Goal: Check status: Check status

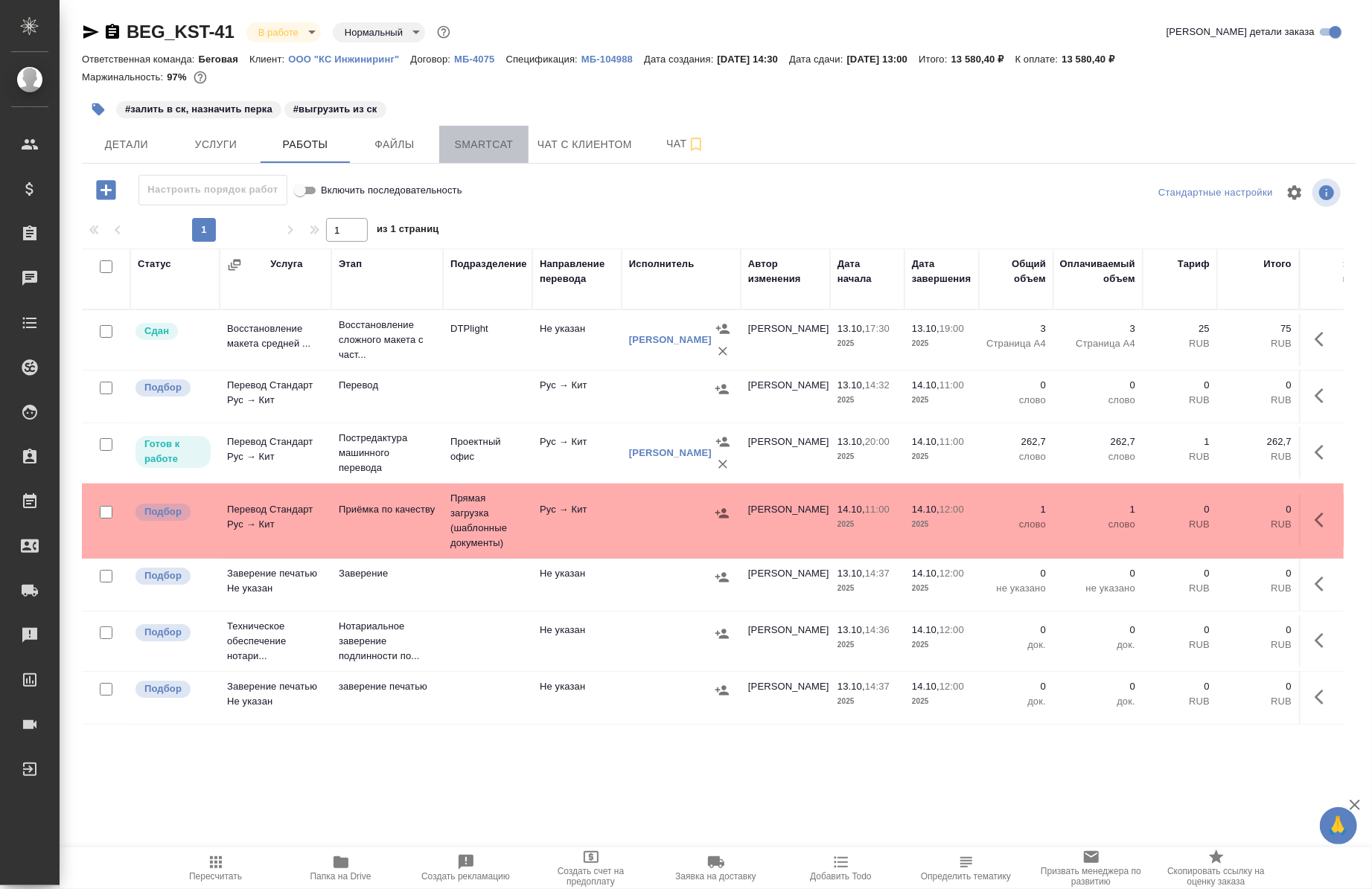
click at [489, 144] on span "Smartcat" at bounding box center [484, 144] width 72 height 19
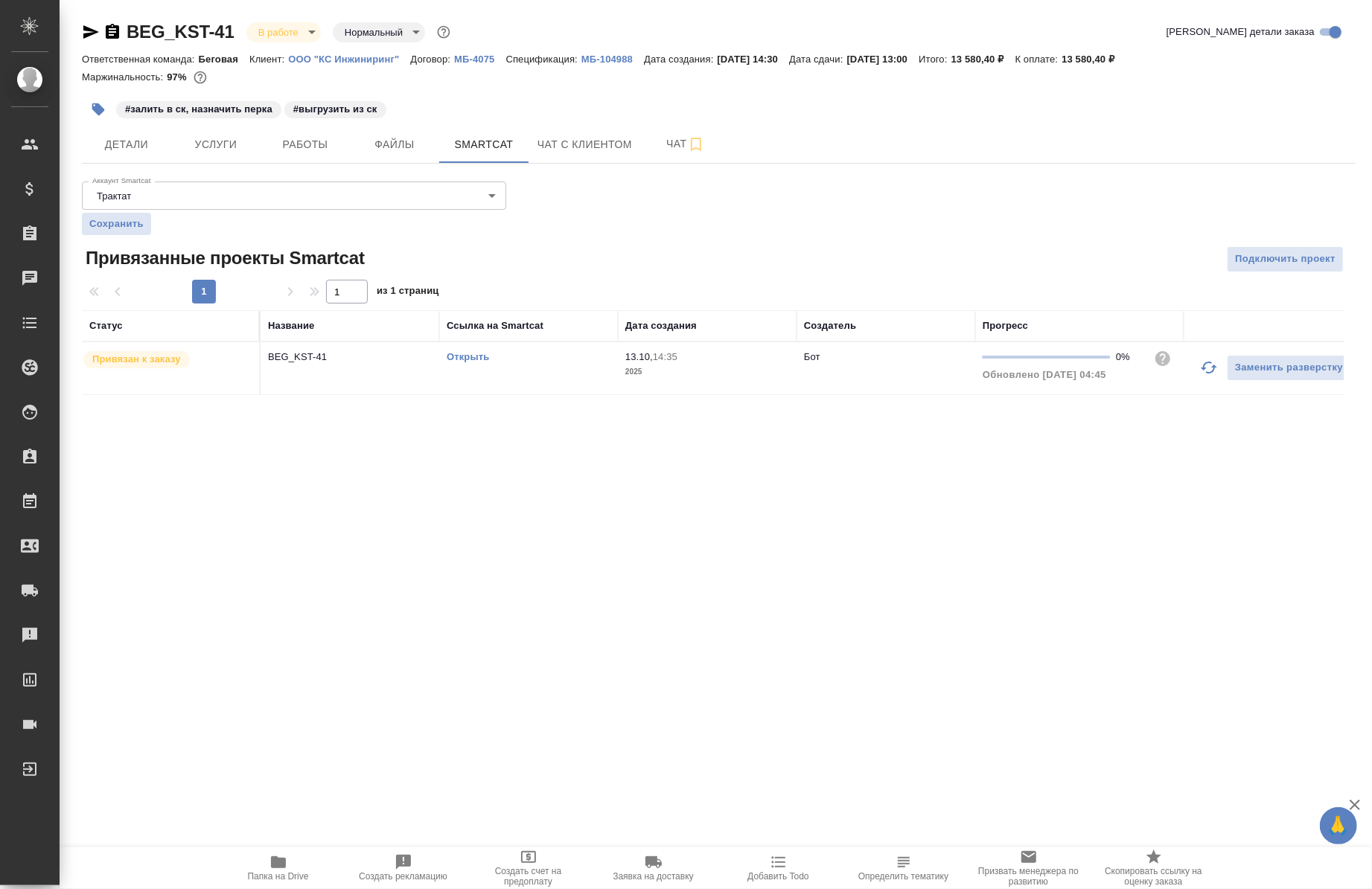
click at [487, 347] on td "Открыть" at bounding box center [528, 368] width 179 height 52
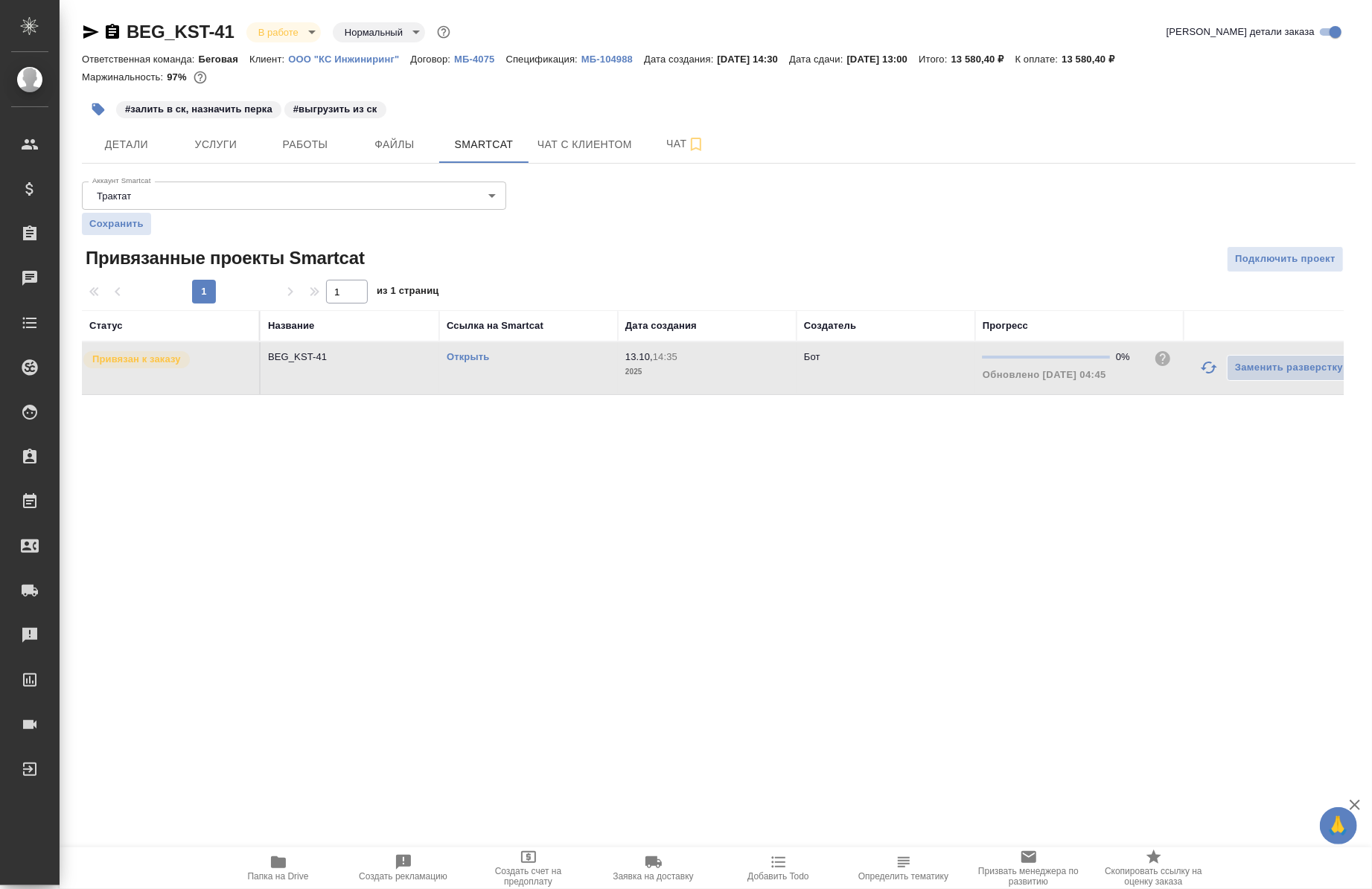
click at [487, 347] on td "Открыть" at bounding box center [528, 368] width 179 height 52
click at [86, 33] on icon "button" at bounding box center [91, 32] width 18 height 18
click at [309, 161] on button "Работы" at bounding box center [305, 143] width 90 height 37
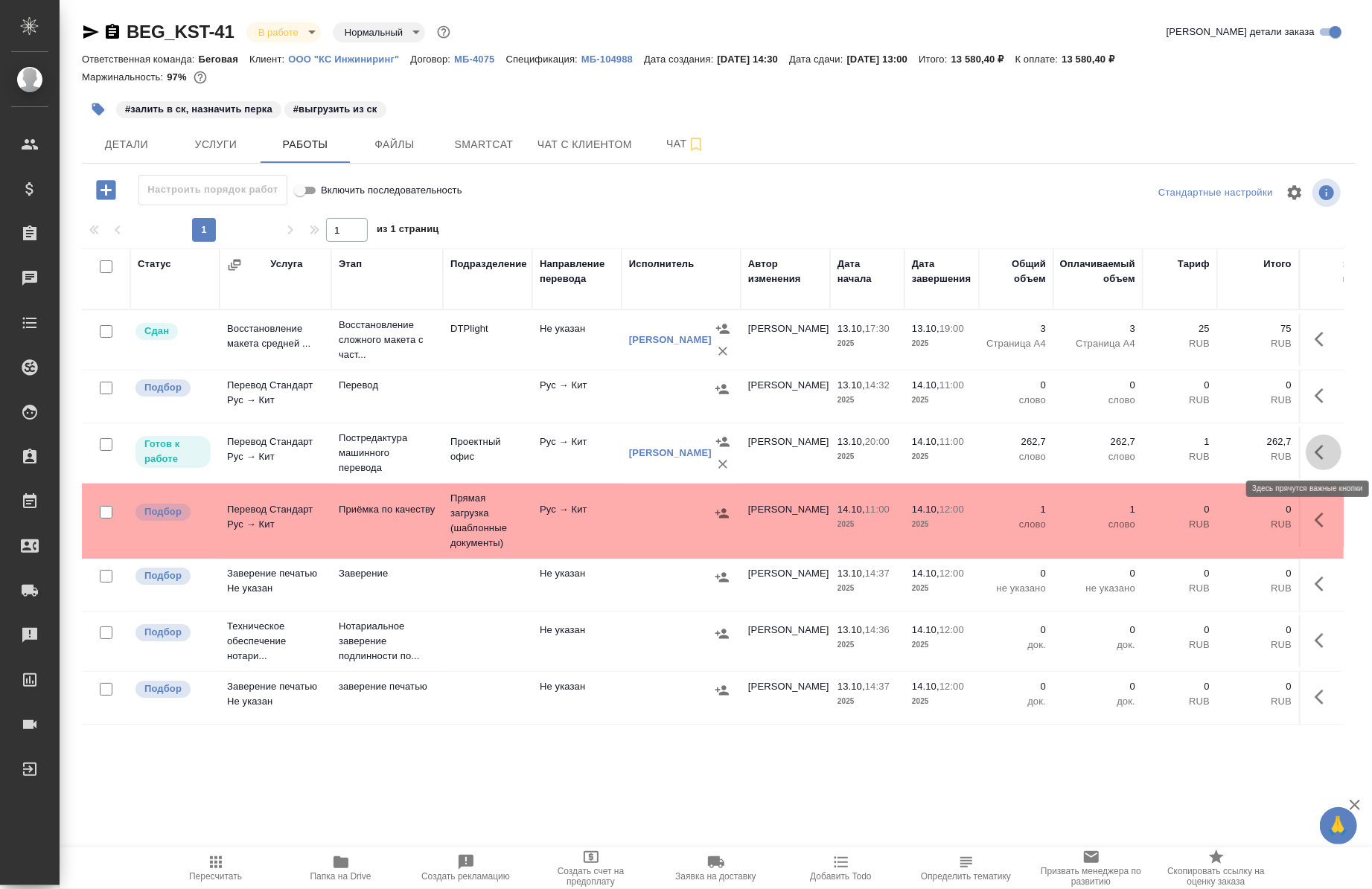
click at [1314, 454] on icon "button" at bounding box center [1323, 452] width 18 height 18
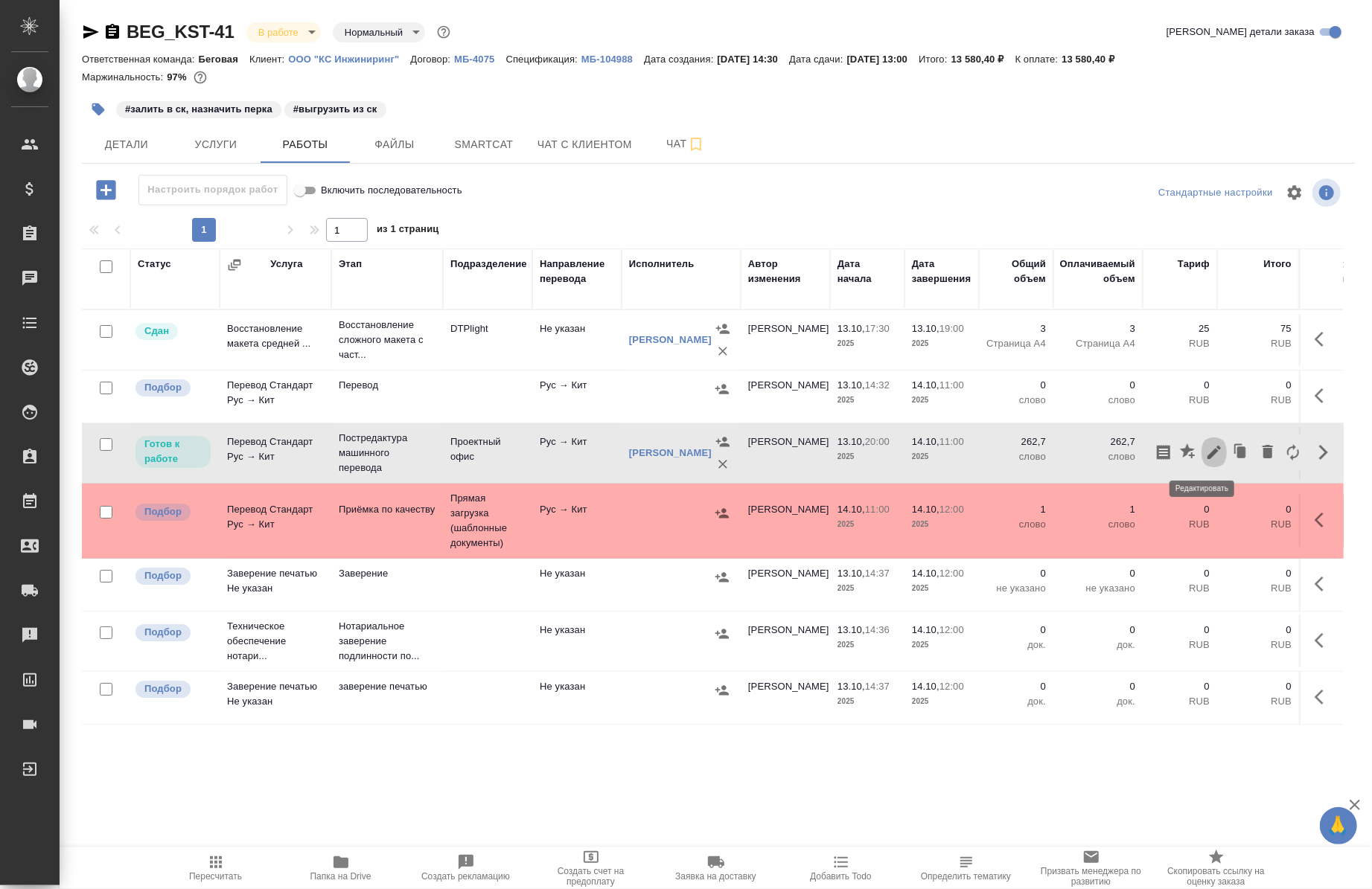
click at [1208, 455] on icon "button" at bounding box center [1214, 452] width 18 height 18
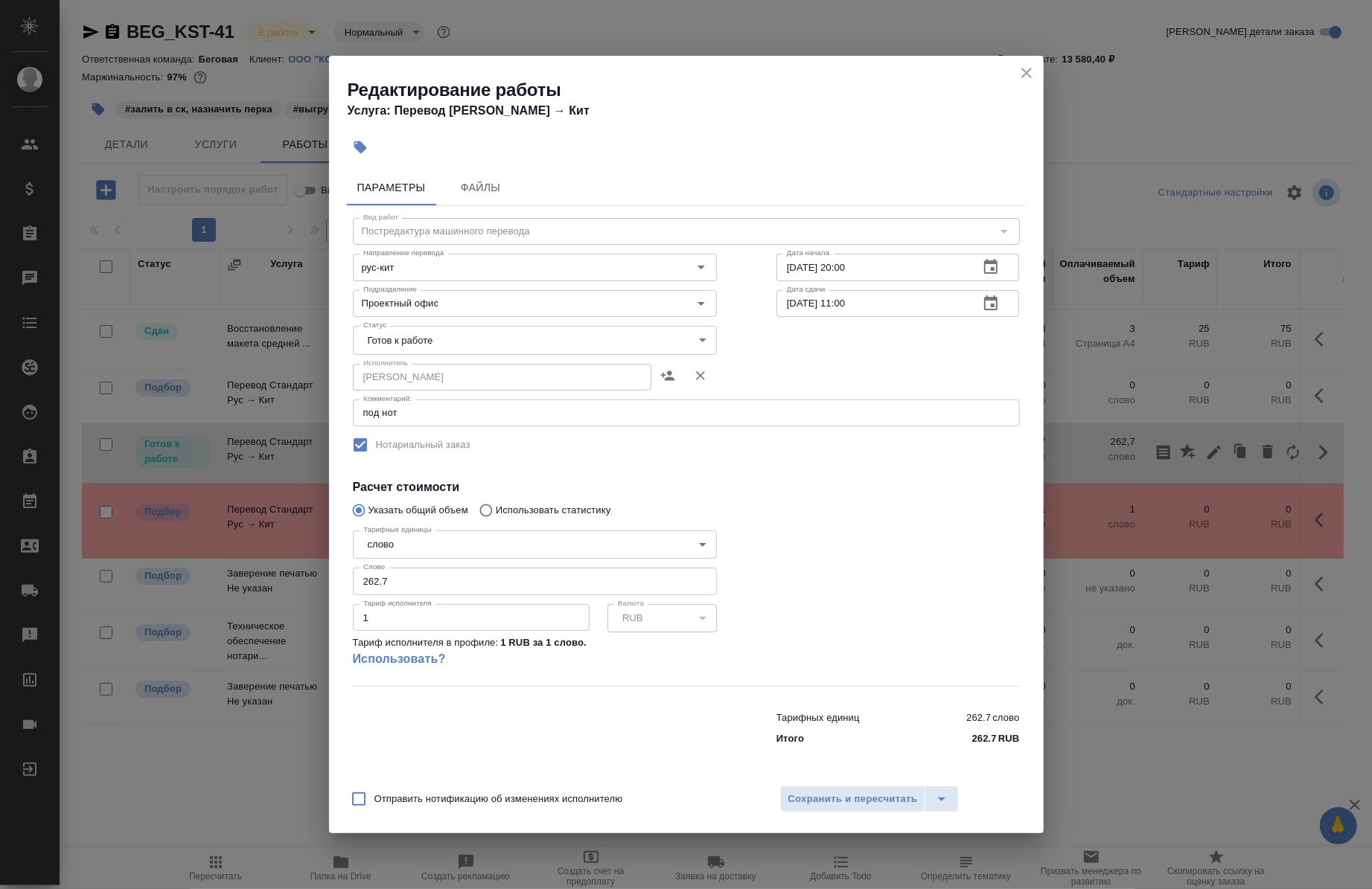
click at [516, 336] on body "🙏 .cls-1 fill:#fff; AWATERA Chernova Anna Клиенты Спецификации Заказы 0 Чаты To…" at bounding box center [686, 444] width 1372 height 889
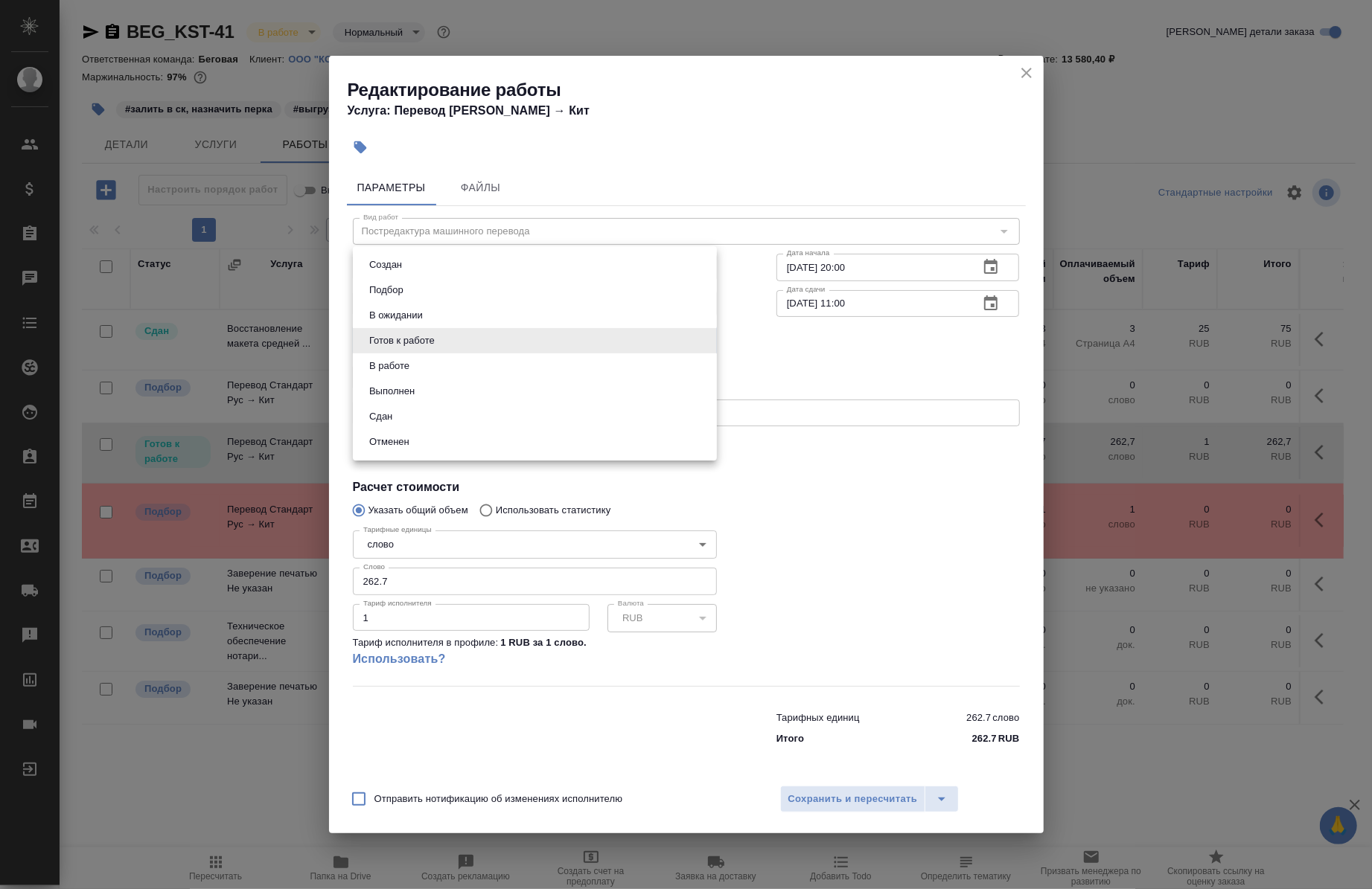
click at [413, 359] on button "В работе" at bounding box center [389, 366] width 49 height 16
type input "inProgress"
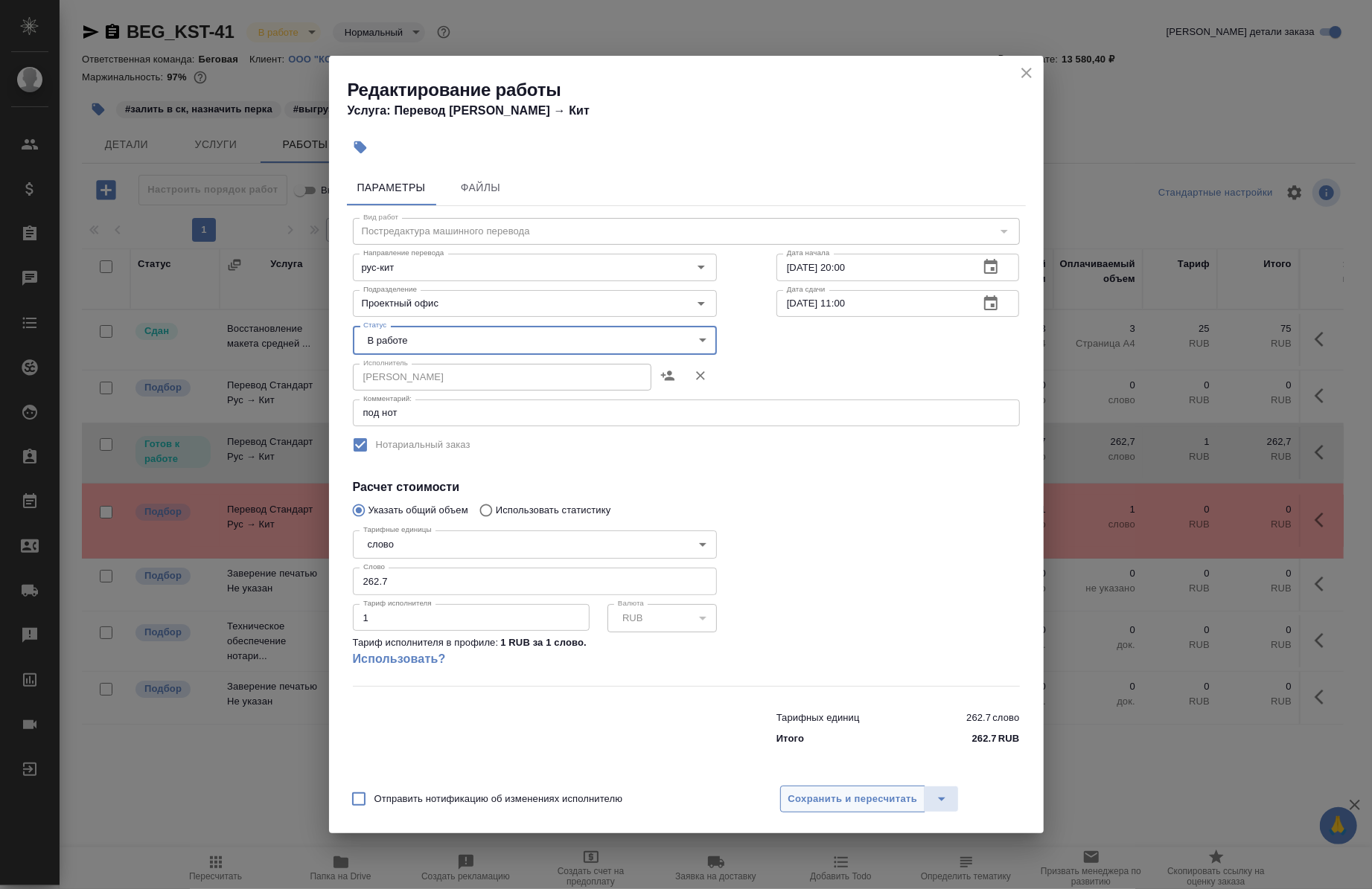
click at [852, 804] on span "Сохранить и пересчитать" at bounding box center [853, 799] width 129 height 17
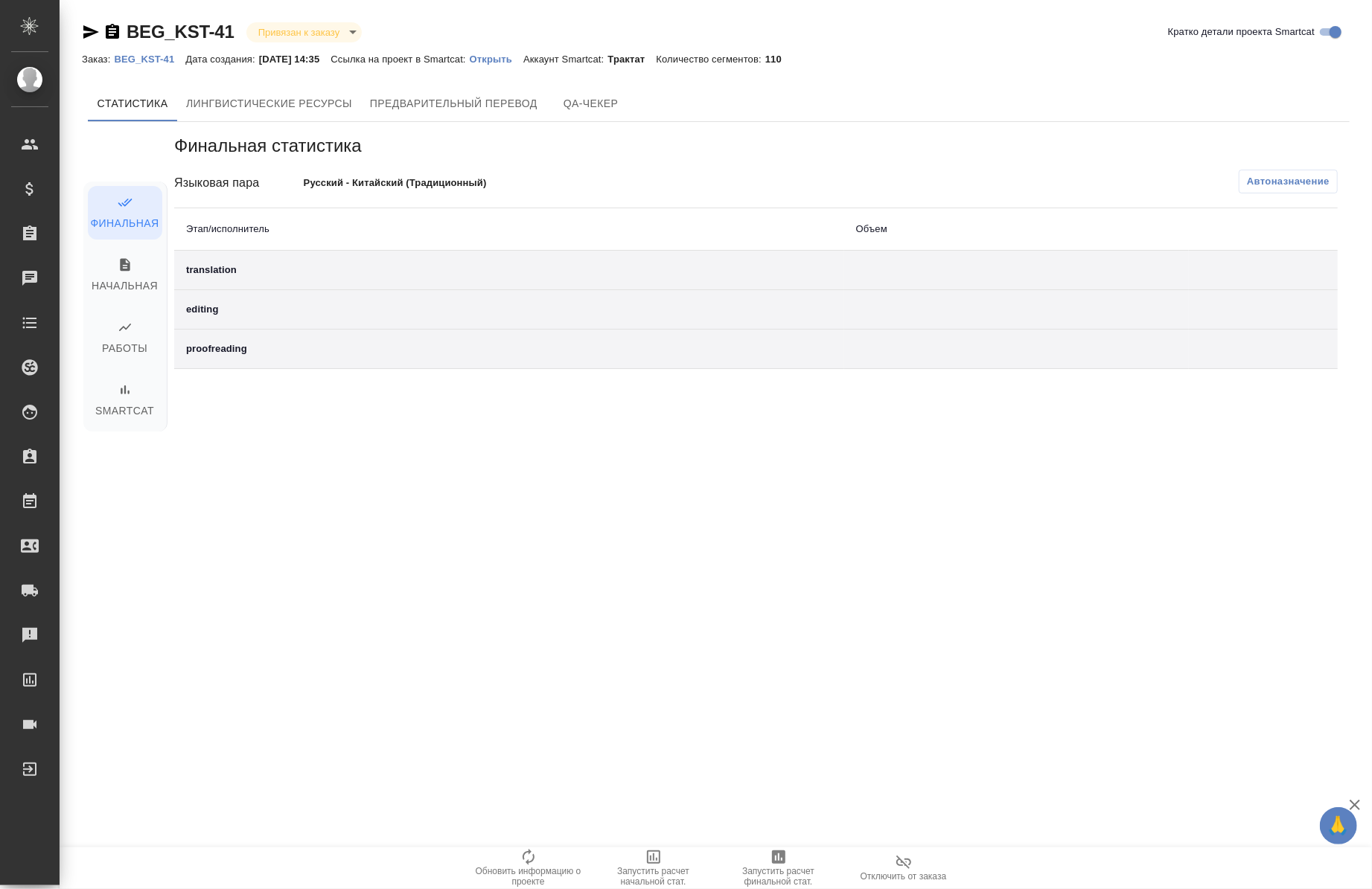
click at [508, 60] on p "Открыть" at bounding box center [496, 59] width 54 height 11
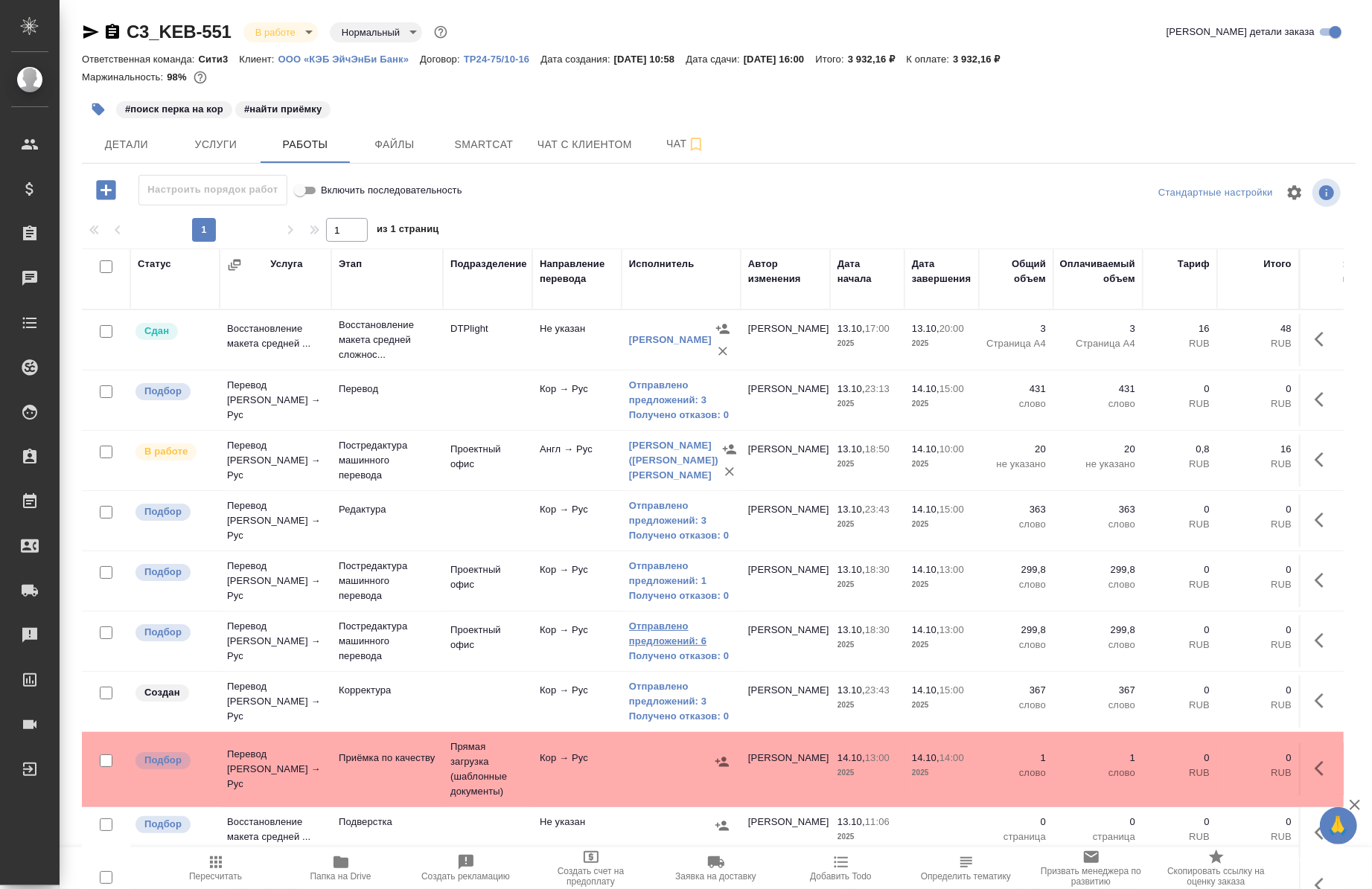
scroll to position [140, 0]
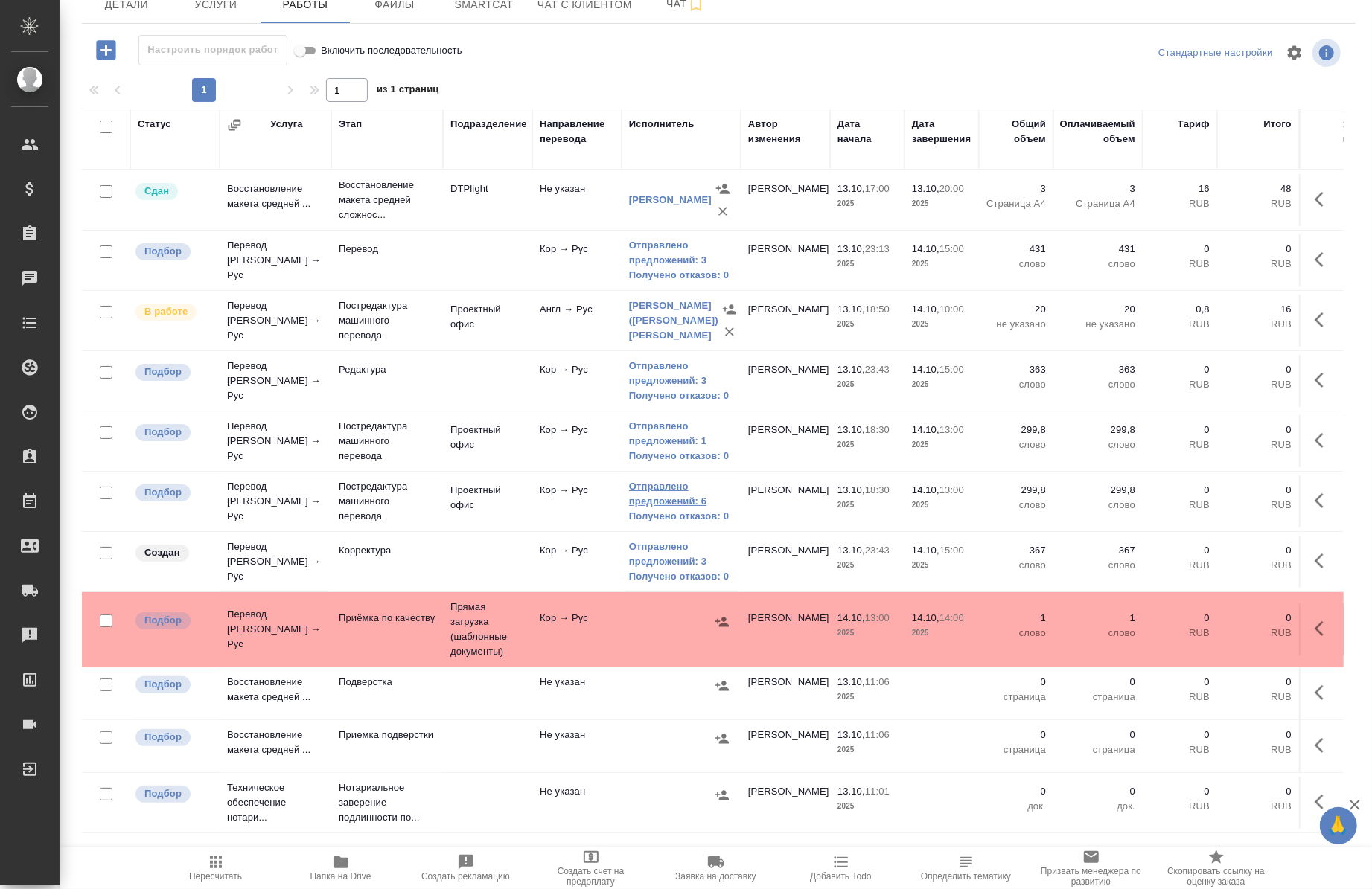
click at [654, 509] on link "Отправлено предложений: 6" at bounding box center [681, 494] width 104 height 30
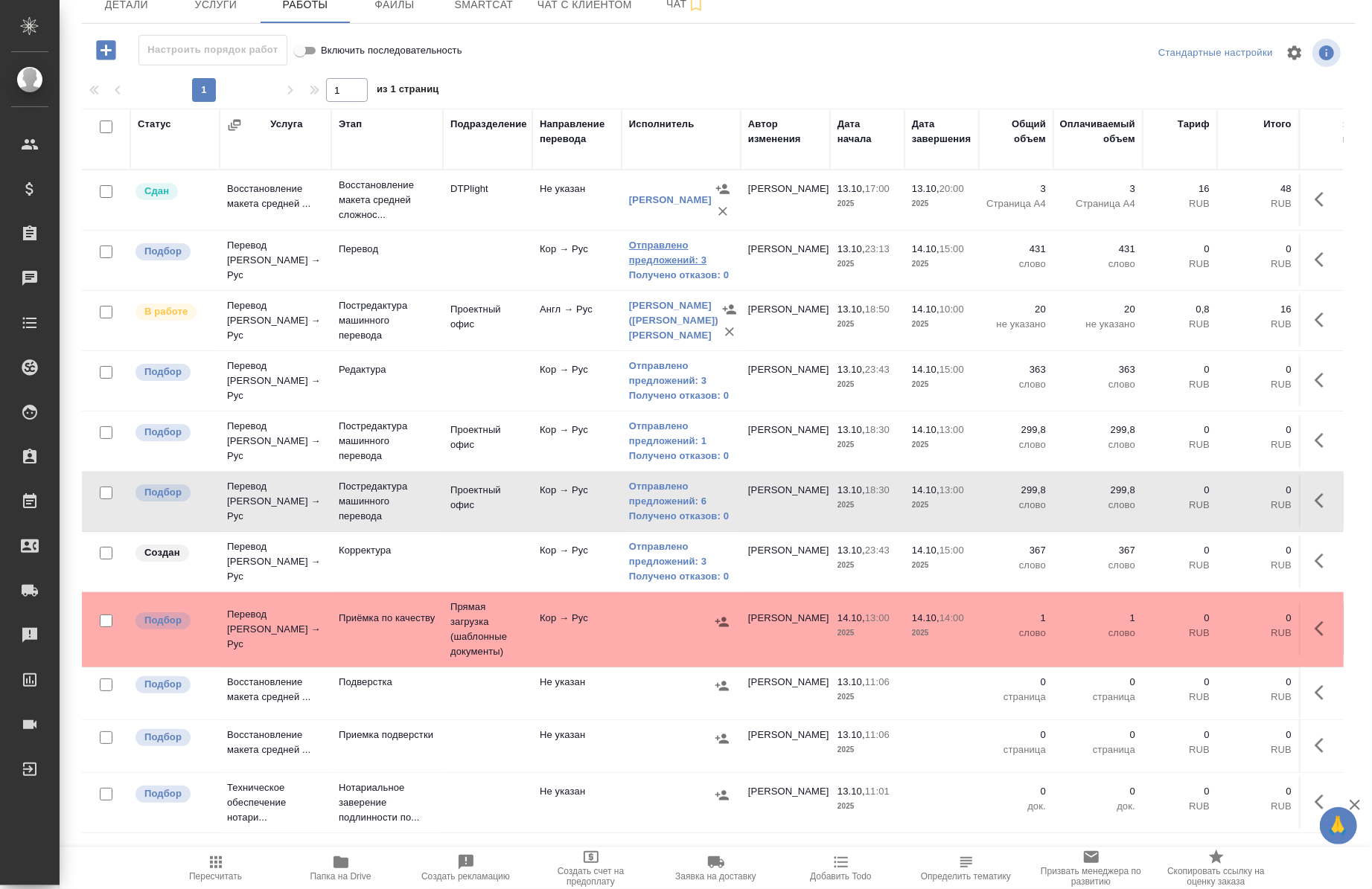
click at [661, 250] on link "Отправлено предложений: 3" at bounding box center [681, 253] width 104 height 30
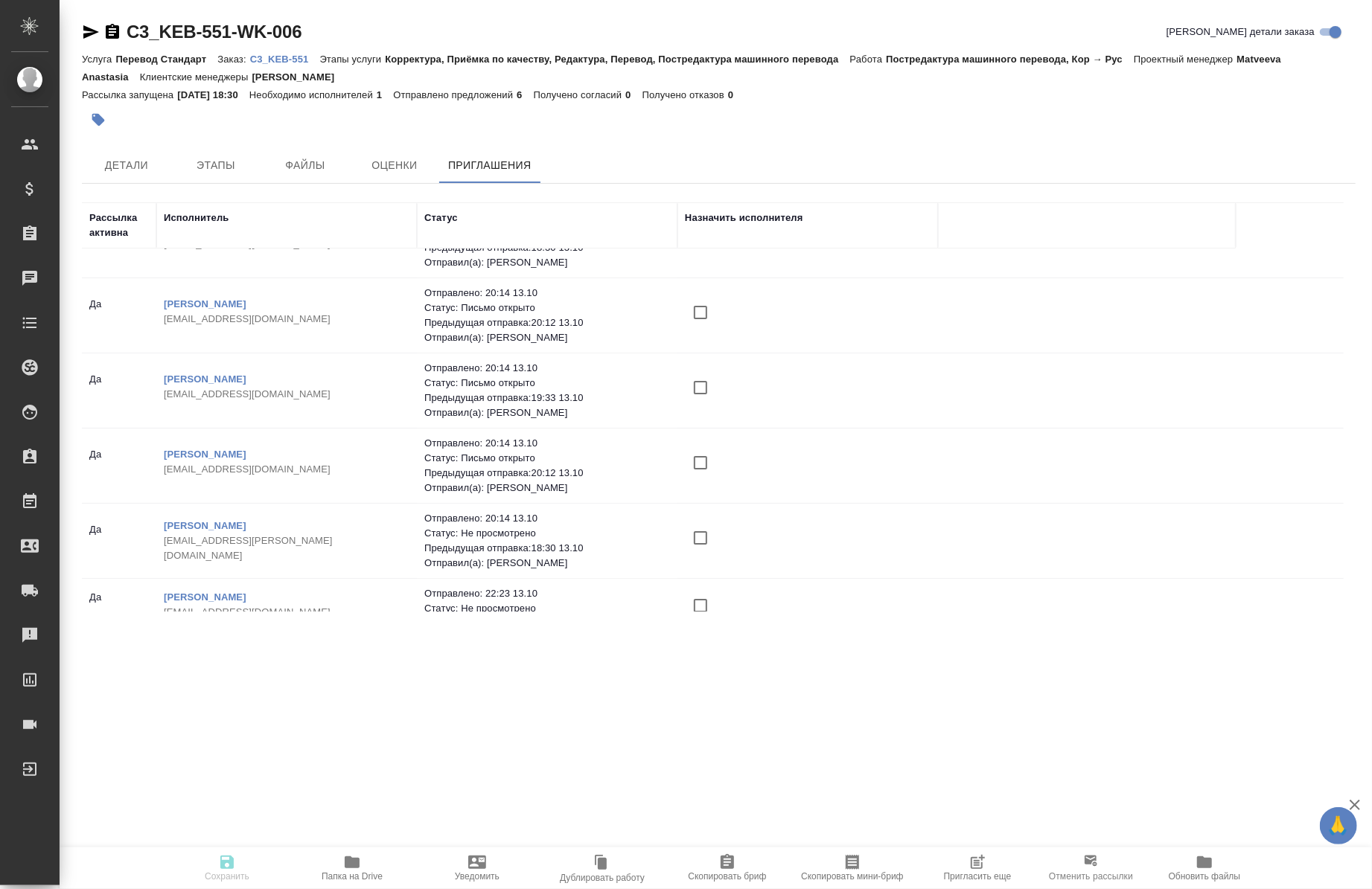
scroll to position [75, 0]
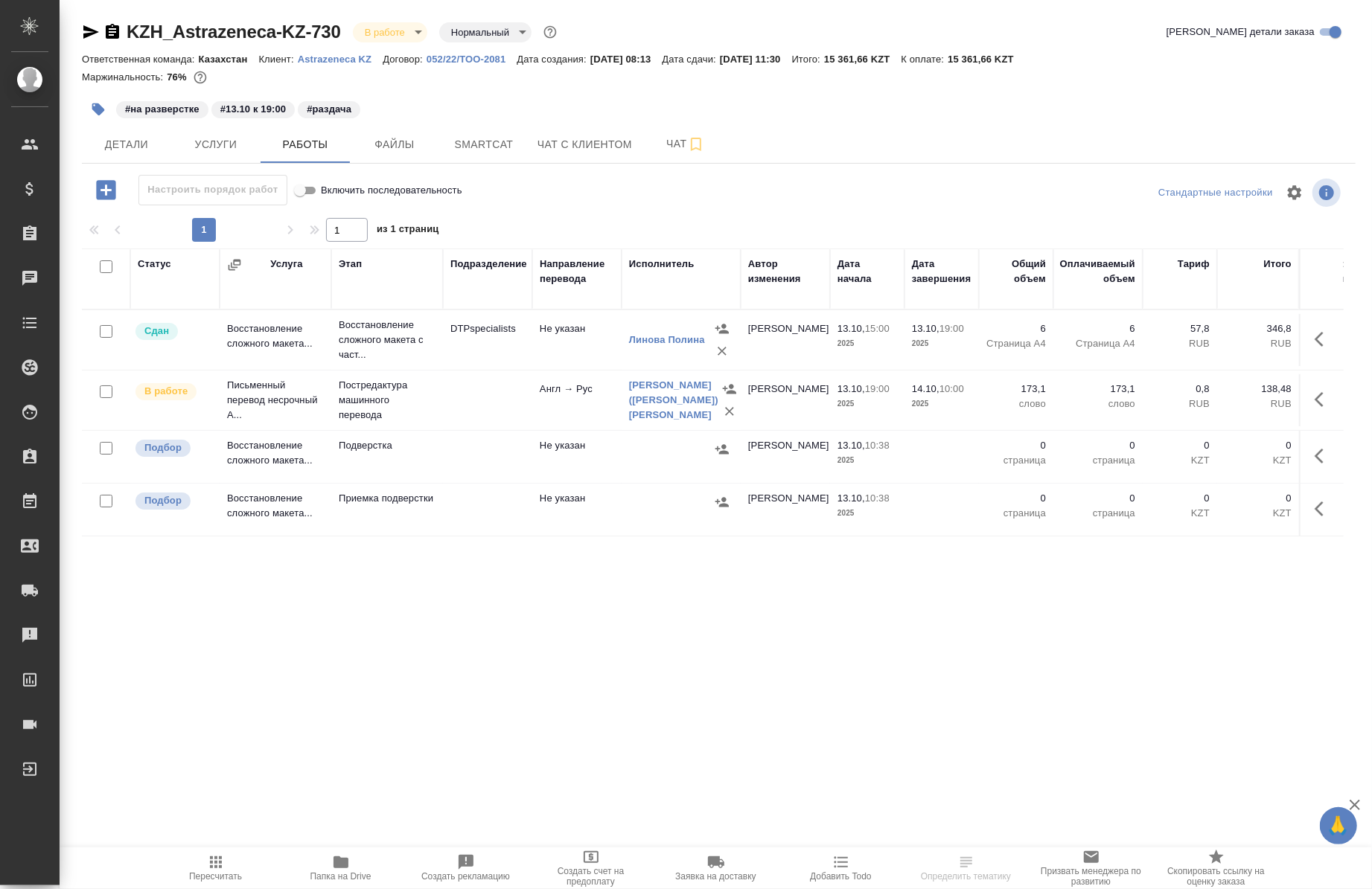
click at [479, 168] on div "KZH_Astrazeneca-KZ-730 В работе inProgress Нормальный normal Кратко детали зака…" at bounding box center [718, 515] width 1290 height 1030
click at [474, 156] on button "Smartcat" at bounding box center [484, 143] width 90 height 37
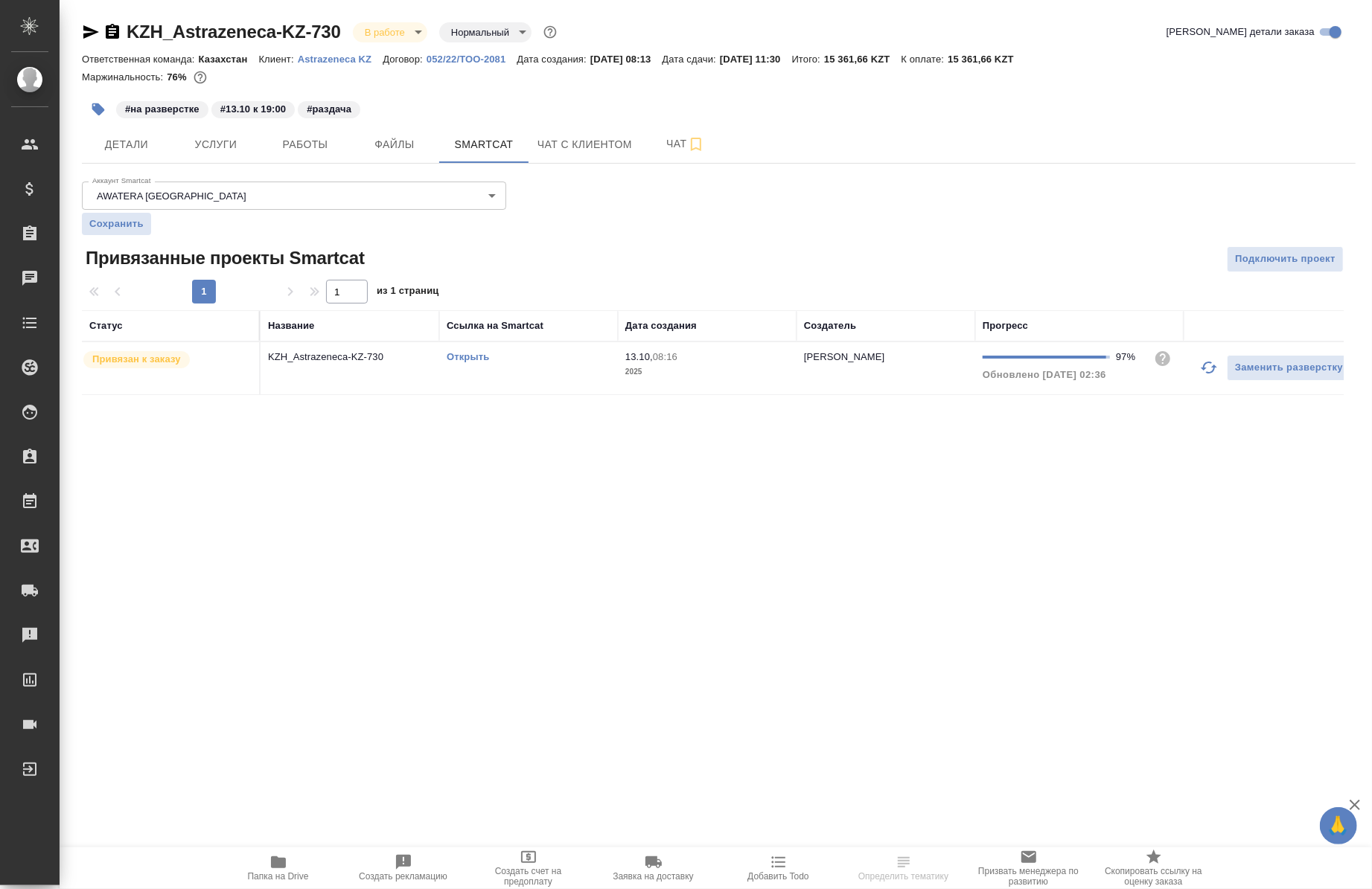
click at [1209, 368] on icon "button" at bounding box center [1209, 368] width 18 height 18
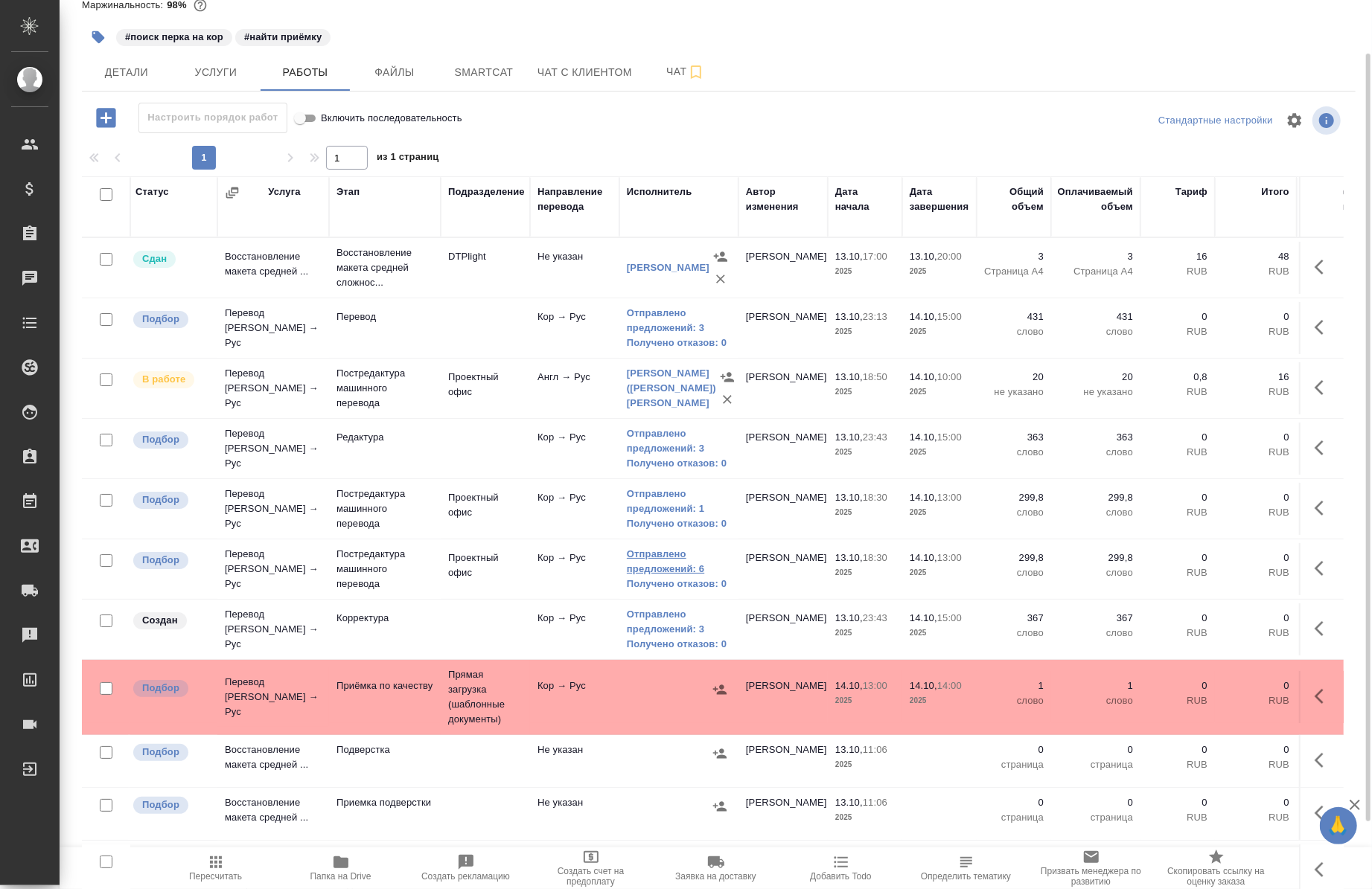
scroll to position [67, 0]
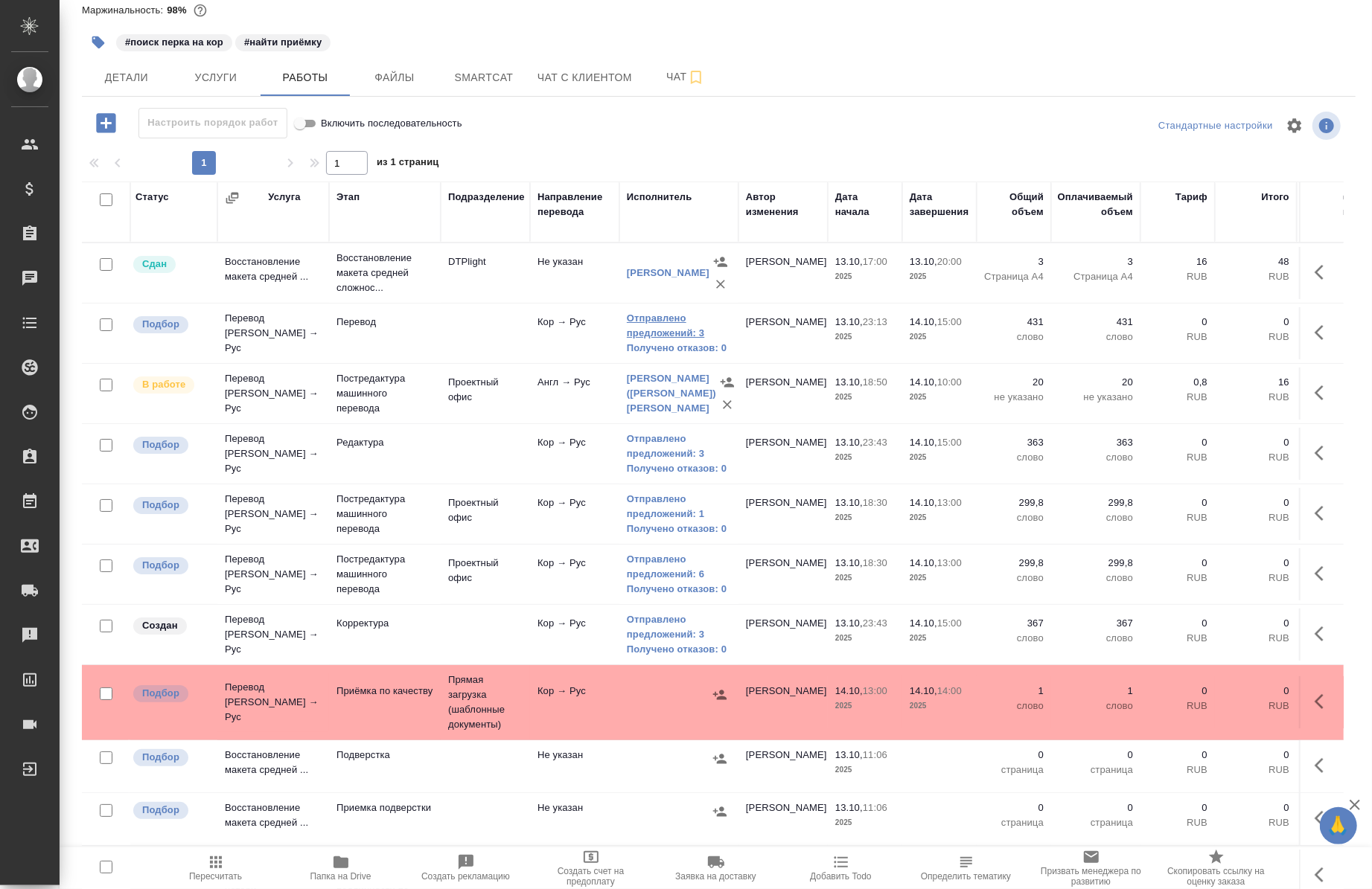
click at [658, 332] on link "Отправлено предложений: 3" at bounding box center [679, 326] width 104 height 30
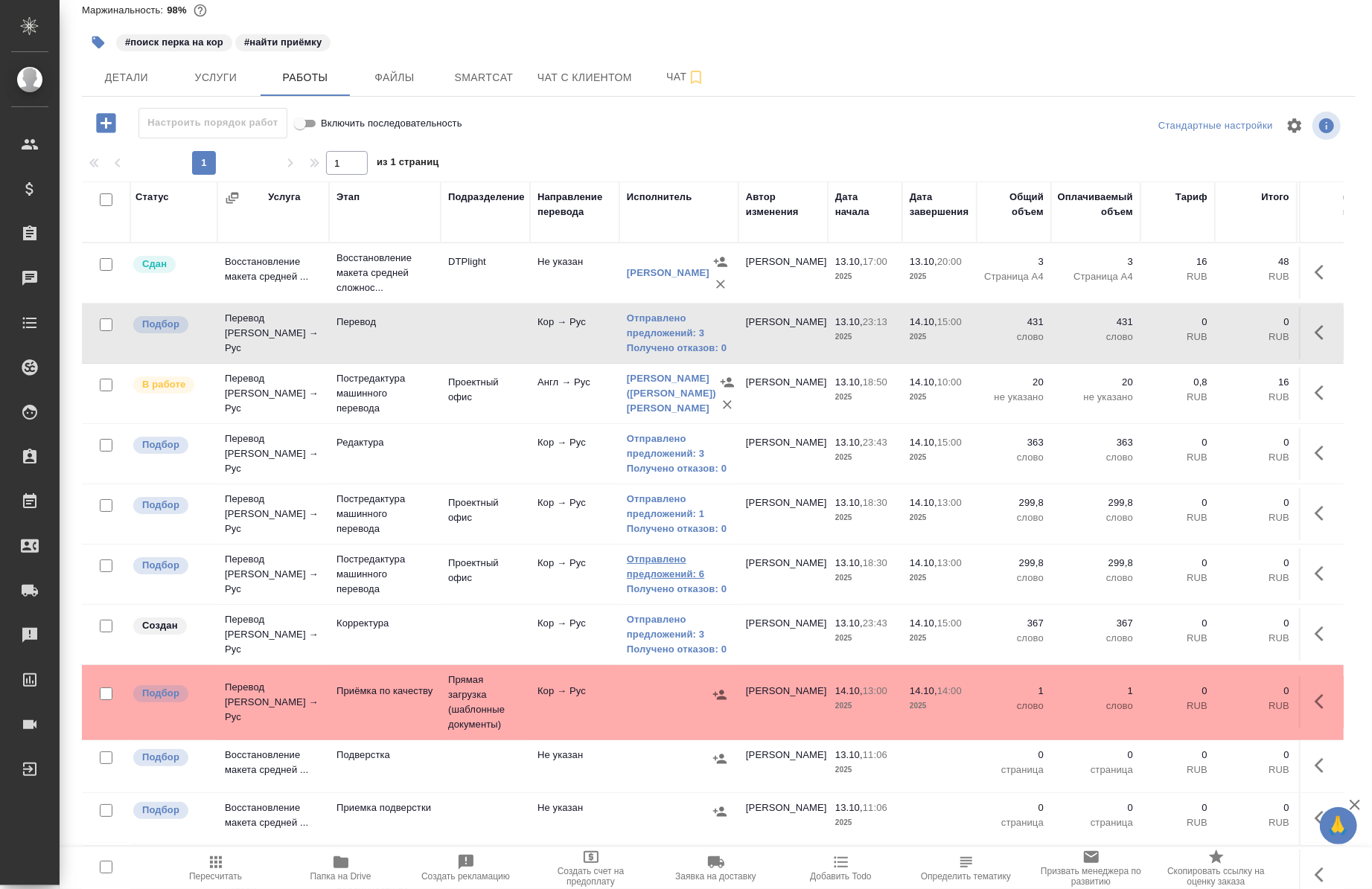
click at [646, 572] on link "Отправлено предложений: 6" at bounding box center [679, 567] width 104 height 30
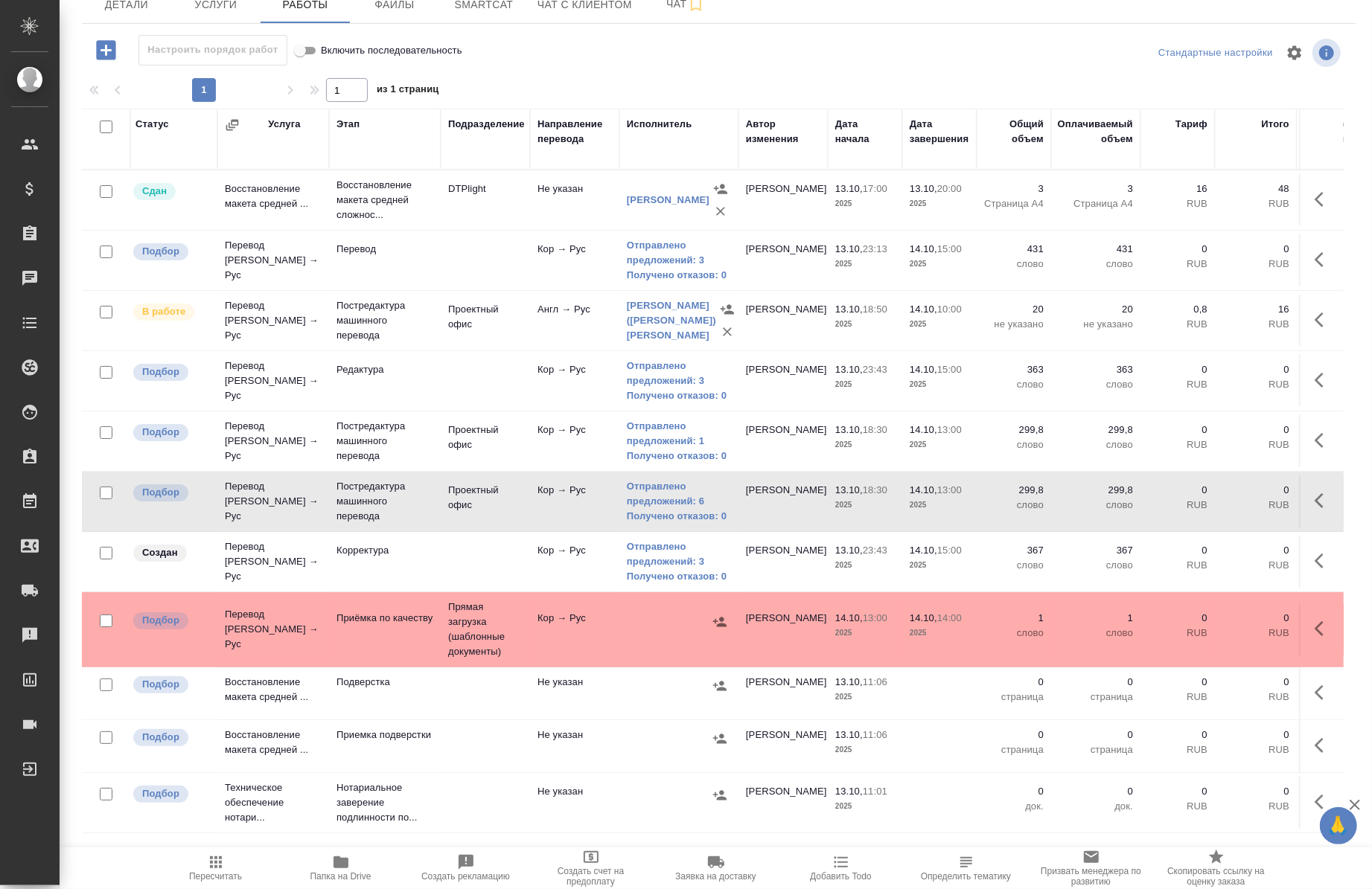
scroll to position [0, 0]
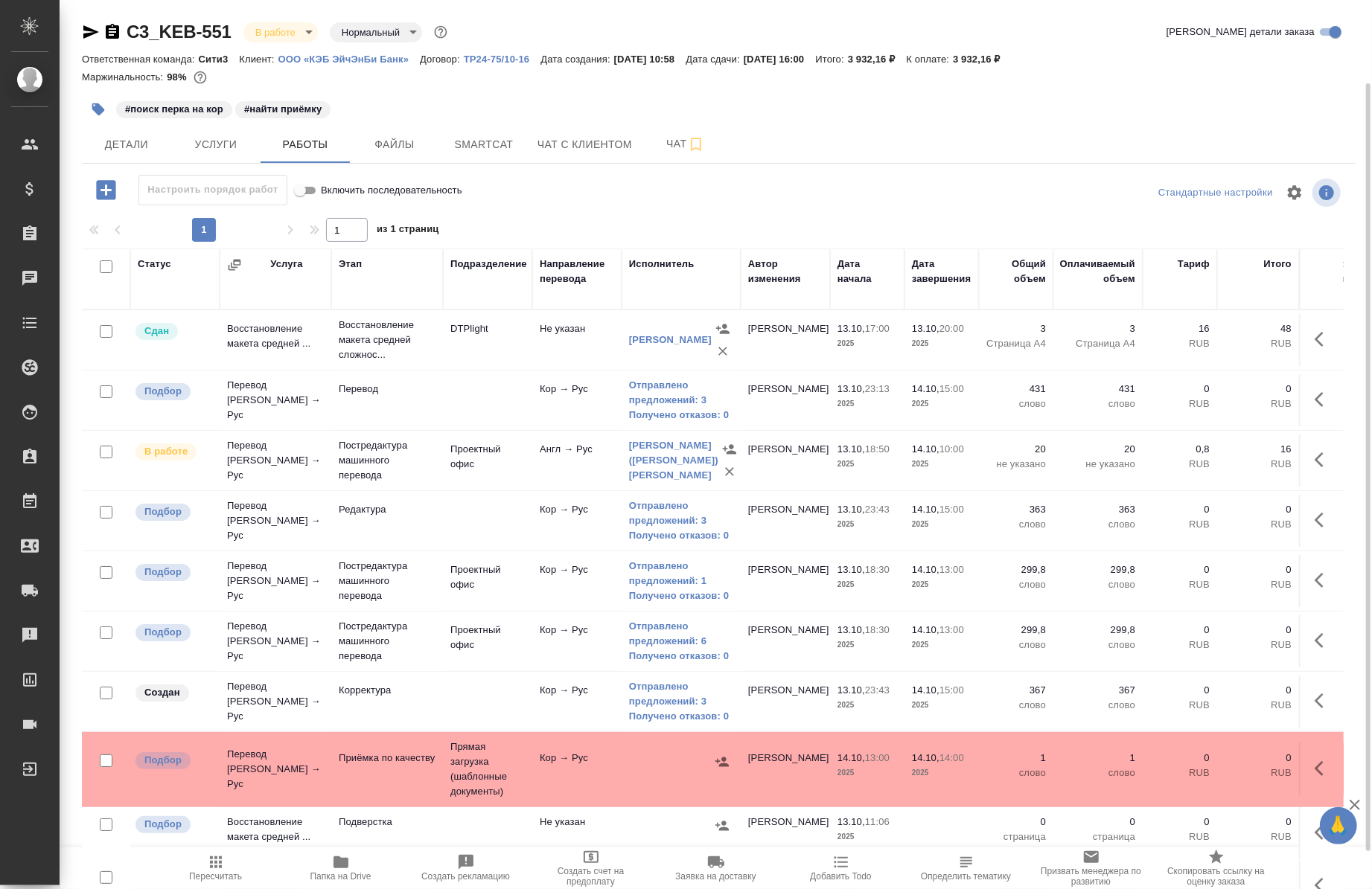
scroll to position [140, 0]
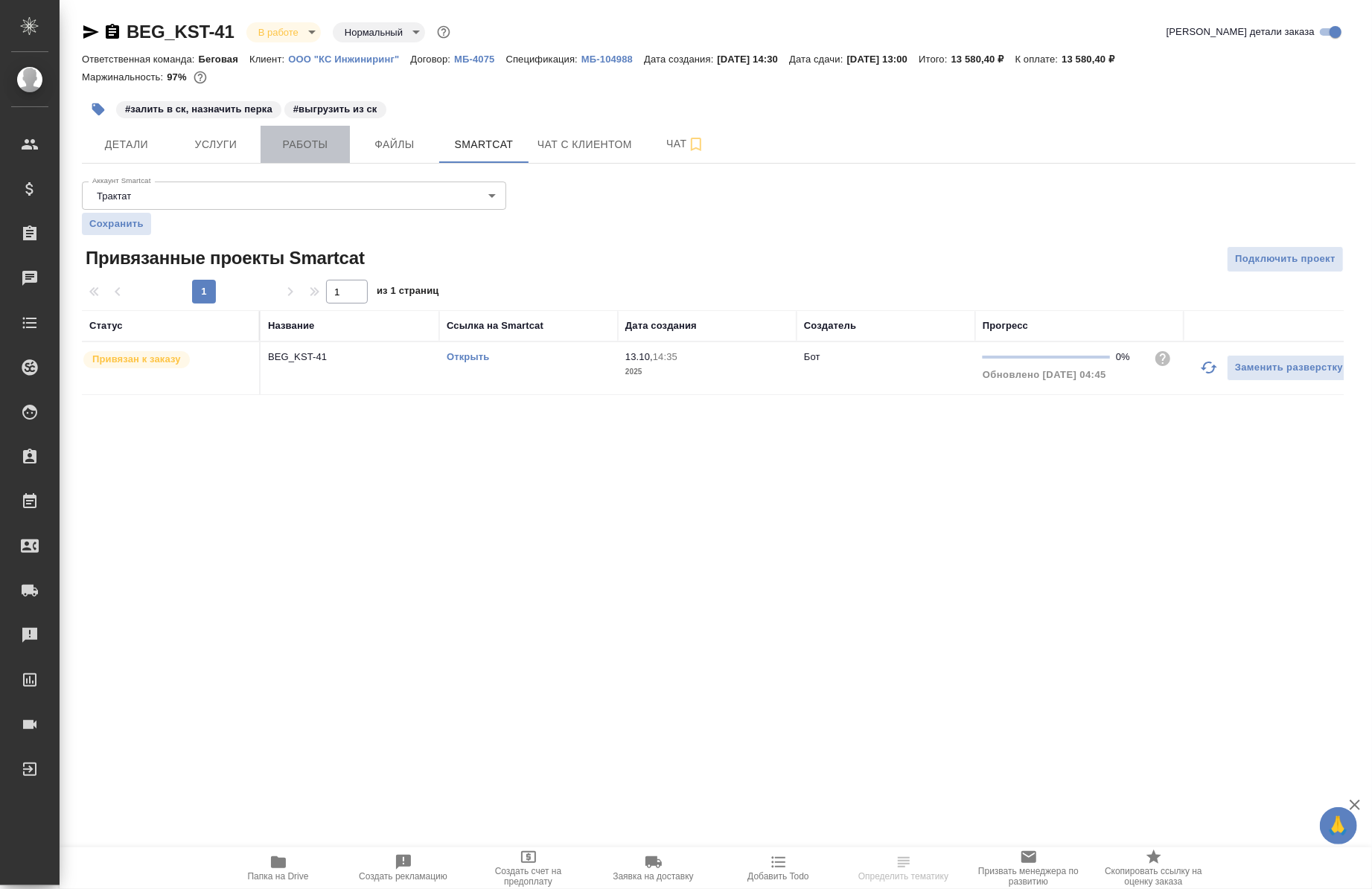
click at [302, 143] on span "Работы" at bounding box center [305, 144] width 72 height 19
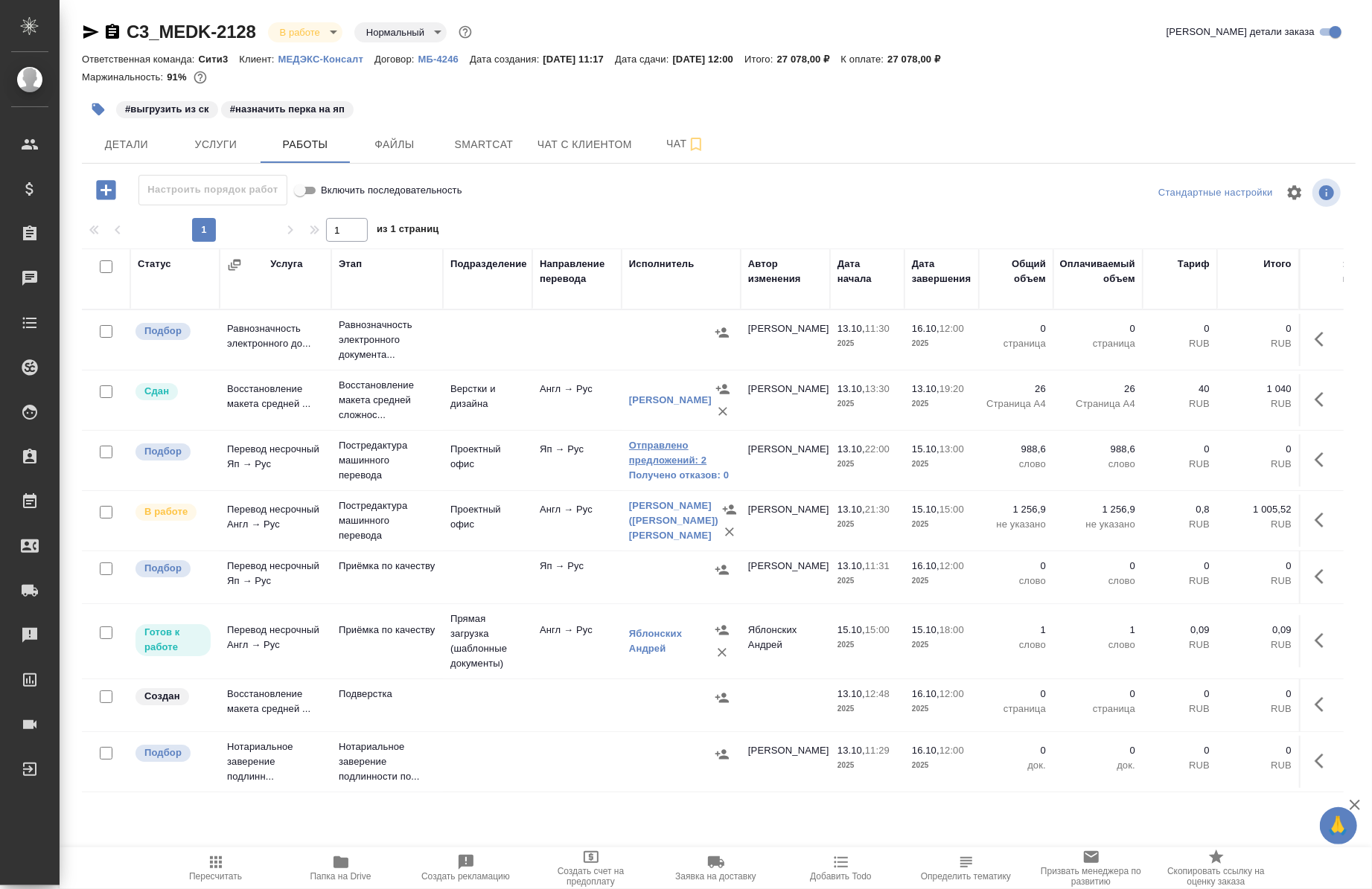
click at [661, 456] on link "Отправлено предложений: 2" at bounding box center [681, 453] width 104 height 30
